Goal: Check status: Check status

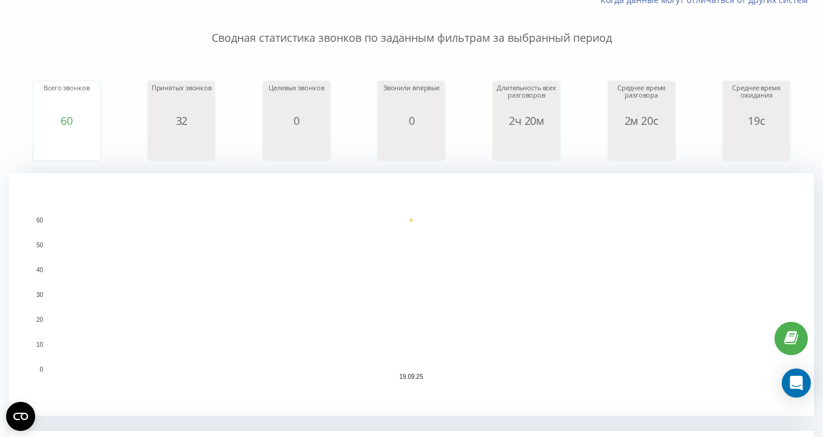
scroll to position [116, 0]
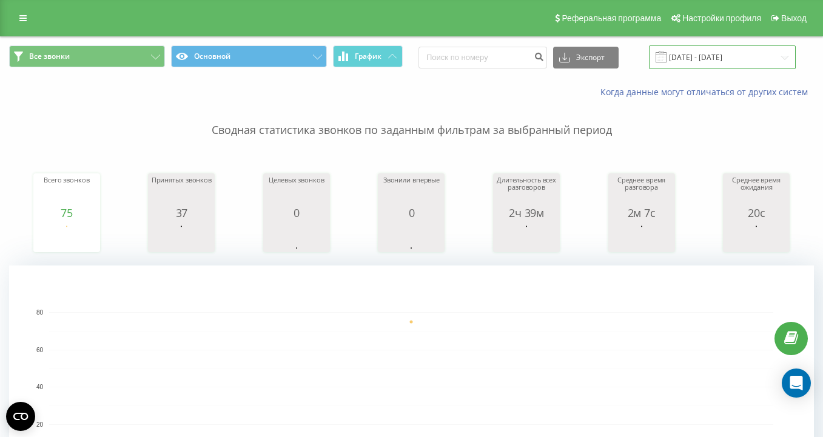
click at [717, 69] on input "[DATE] - [DATE]" at bounding box center [722, 57] width 147 height 24
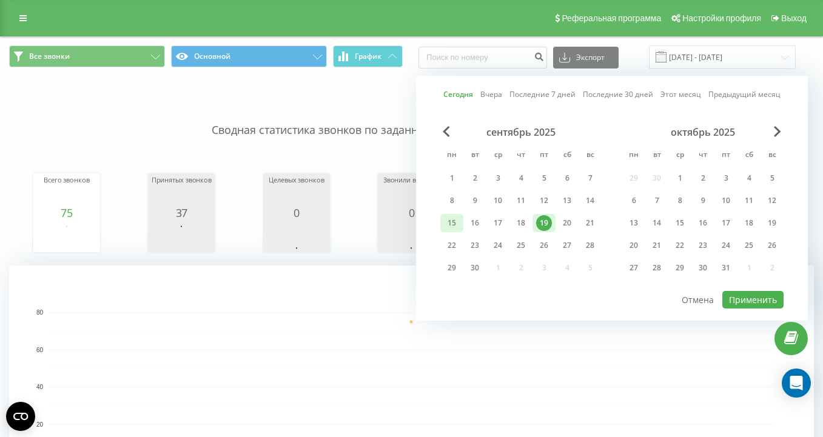
click at [447, 230] on div "15" at bounding box center [452, 223] width 16 height 16
click at [540, 231] on div "19" at bounding box center [544, 223] width 16 height 16
click at [751, 306] on button "Применить" at bounding box center [752, 300] width 61 height 18
type input "[DATE] - [DATE]"
